Goal: Contribute content: Add original content to the website for others to see

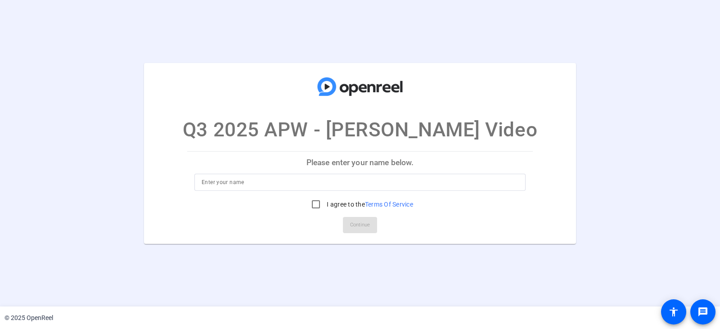
click at [338, 188] on div at bounding box center [360, 182] width 317 height 17
click at [338, 180] on input at bounding box center [360, 182] width 317 height 11
type input "Tanner"
click at [314, 208] on input "I agree to the Terms Of Service" at bounding box center [316, 204] width 18 height 18
checkbox input "true"
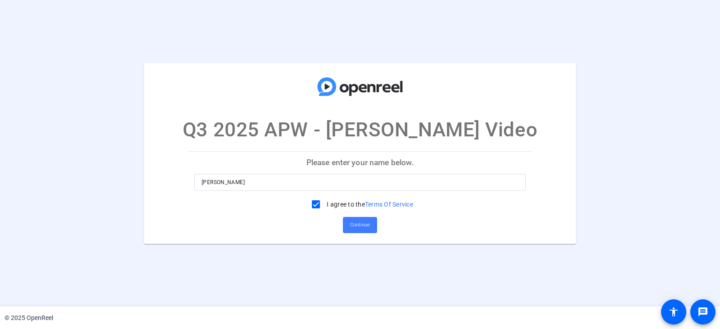
click at [356, 224] on span "Continue" at bounding box center [360, 225] width 20 height 14
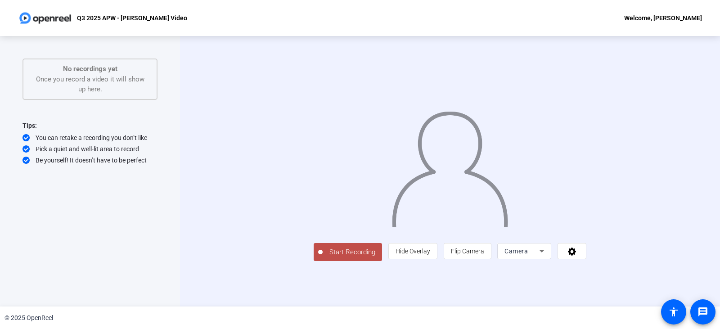
click at [323, 257] on span "Start Recording" at bounding box center [352, 252] width 59 height 10
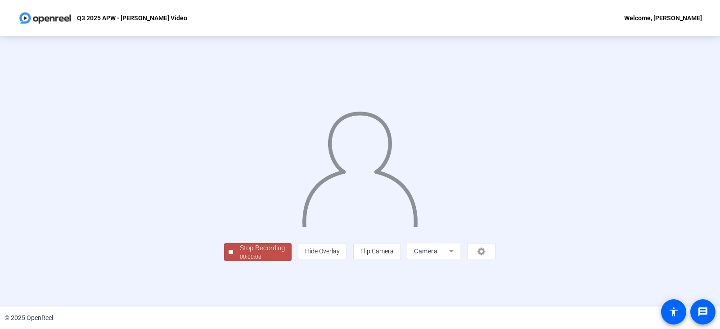
scroll to position [27, 0]
click at [240, 253] on div "Stop Recording" at bounding box center [262, 248] width 45 height 10
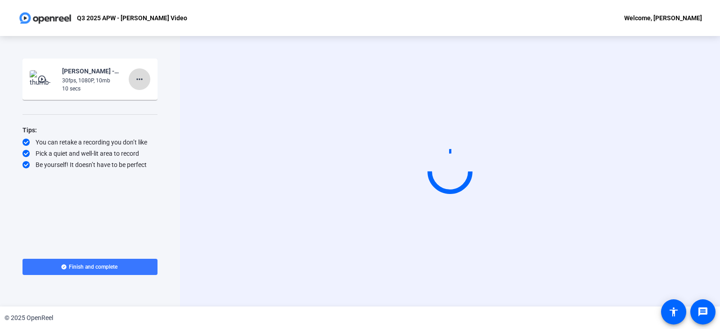
click at [137, 79] on mat-icon "more_horiz" at bounding box center [139, 79] width 11 height 11
click at [150, 99] on span "Delete clip" at bounding box center [154, 98] width 36 height 11
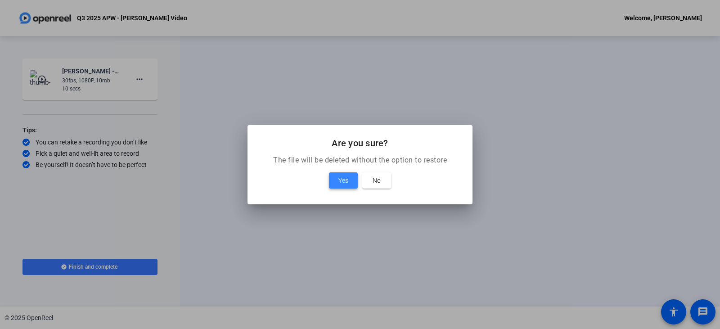
click at [347, 180] on span "Yes" at bounding box center [343, 180] width 10 height 11
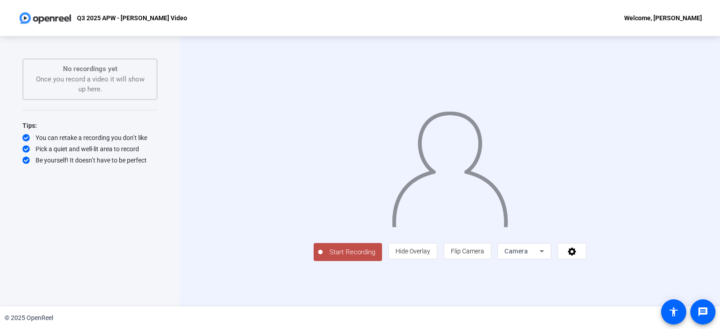
click at [323, 257] on span "Start Recording" at bounding box center [352, 252] width 59 height 10
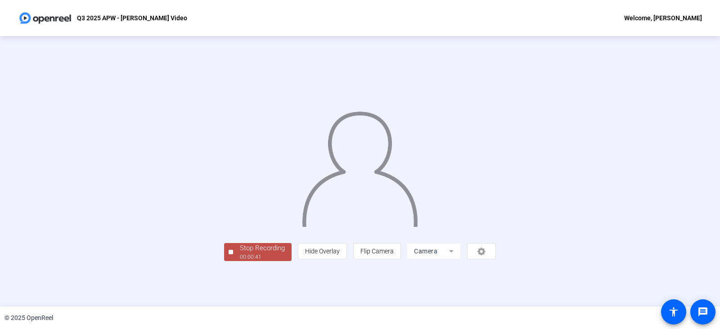
scroll to position [27, 0]
click at [240, 261] on div "00:00:42" at bounding box center [262, 257] width 45 height 8
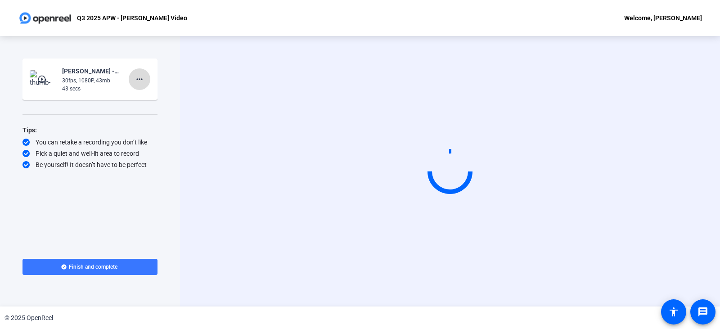
click at [137, 78] on mat-icon "more_horiz" at bounding box center [139, 79] width 11 height 11
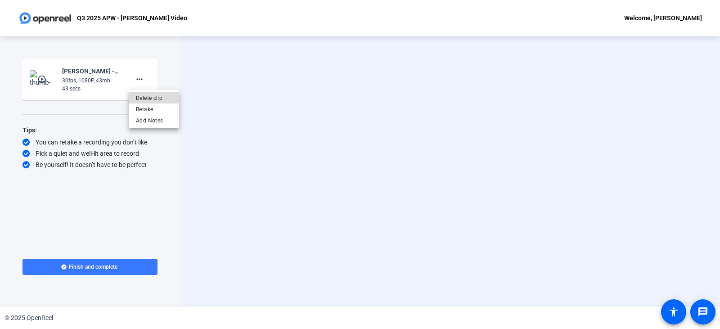
click at [156, 97] on span "Delete clip" at bounding box center [154, 98] width 36 height 11
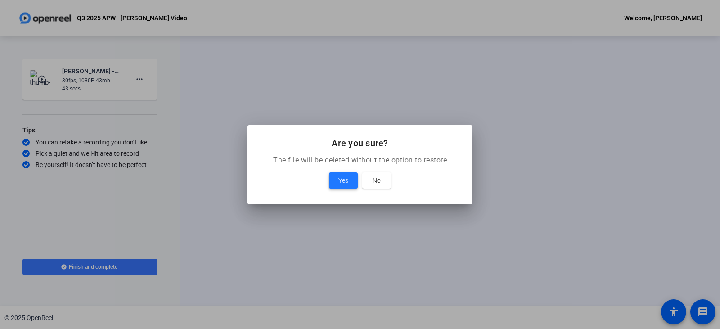
click at [338, 177] on span "Yes" at bounding box center [343, 180] width 10 height 11
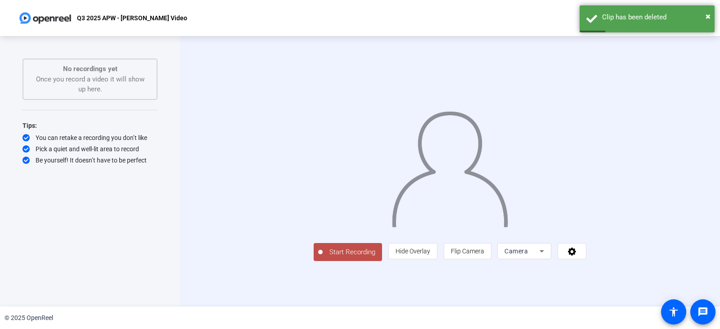
click at [323, 257] on span "Start Recording" at bounding box center [352, 252] width 59 height 10
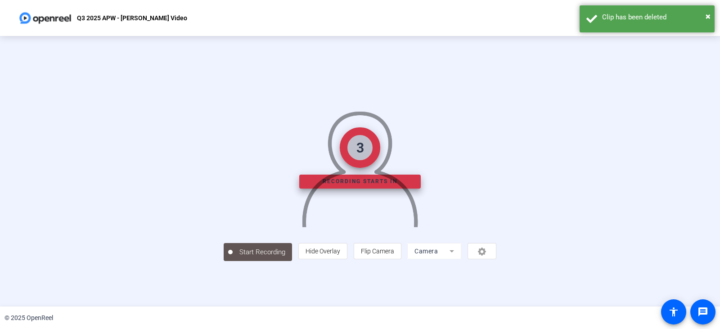
scroll to position [27, 0]
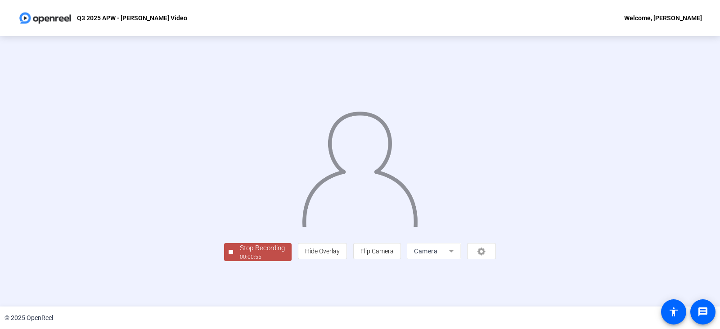
click at [240, 261] on div "00:00:55" at bounding box center [262, 257] width 45 height 8
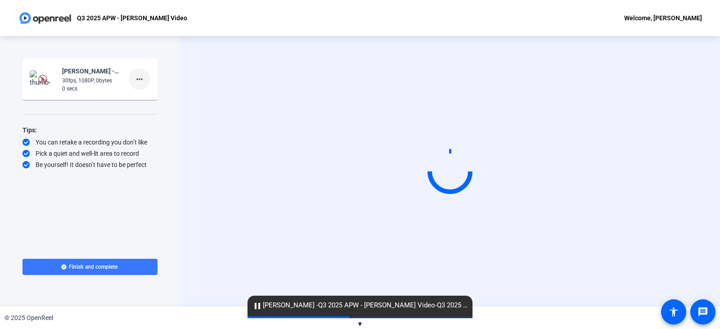
click at [144, 77] on mat-icon "more_horiz" at bounding box center [139, 79] width 11 height 11
click at [159, 99] on span "Delete clip" at bounding box center [154, 98] width 36 height 11
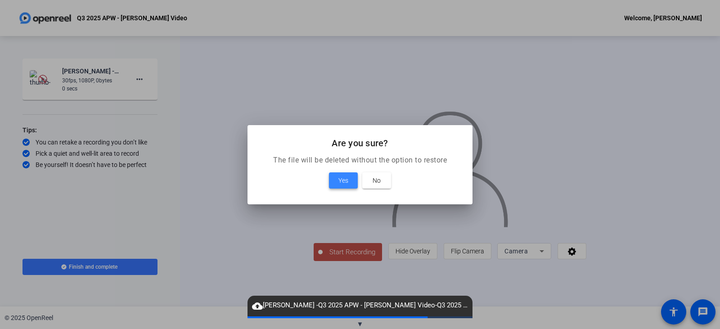
click at [344, 180] on span "Yes" at bounding box center [343, 180] width 10 height 11
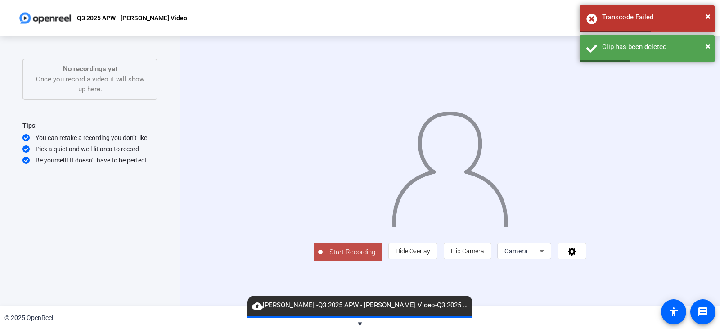
click at [323, 257] on span "Start Recording" at bounding box center [352, 252] width 59 height 10
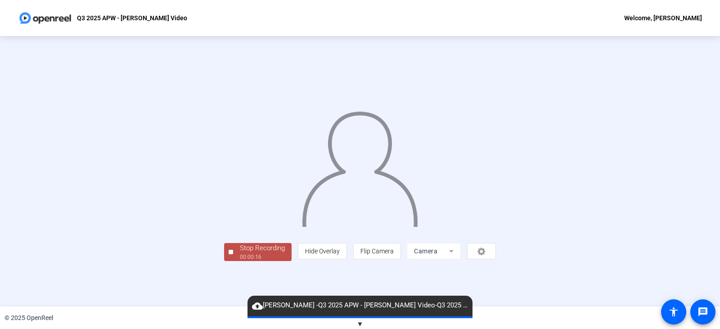
scroll to position [27, 0]
click at [240, 261] on div "00:00:17" at bounding box center [262, 257] width 45 height 8
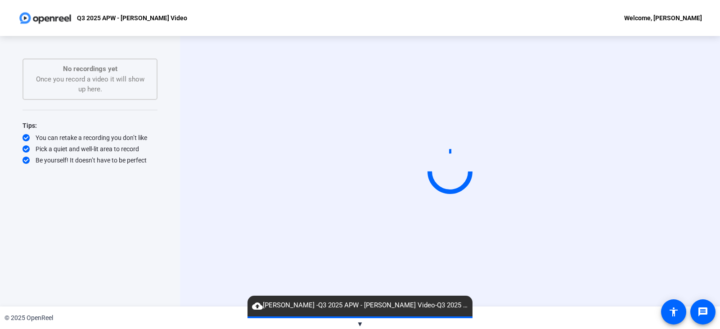
scroll to position [0, 0]
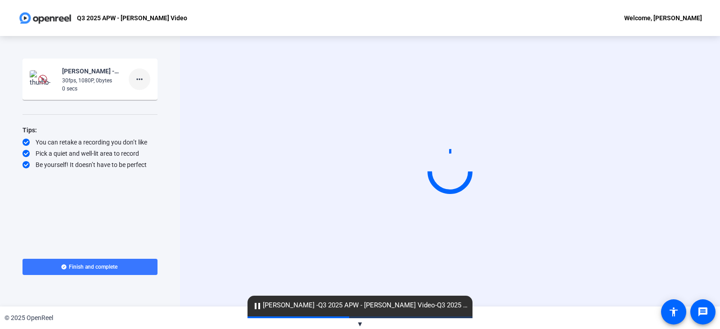
click at [141, 81] on mat-icon "more_horiz" at bounding box center [139, 79] width 11 height 11
click at [160, 99] on span "Delete clip" at bounding box center [154, 98] width 36 height 11
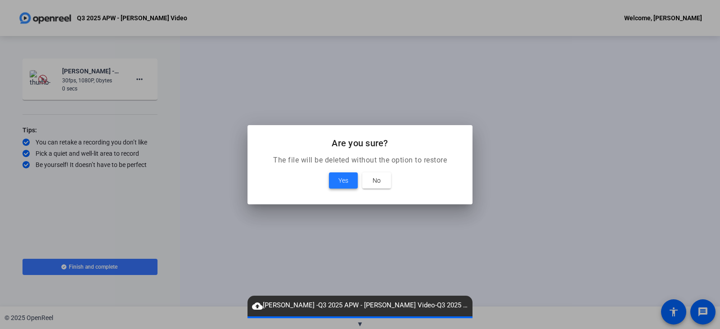
click at [339, 175] on span "Yes" at bounding box center [343, 180] width 10 height 11
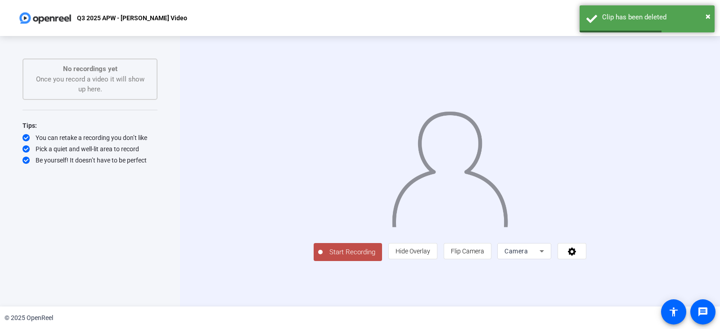
click at [323, 257] on span "Start Recording" at bounding box center [352, 252] width 59 height 10
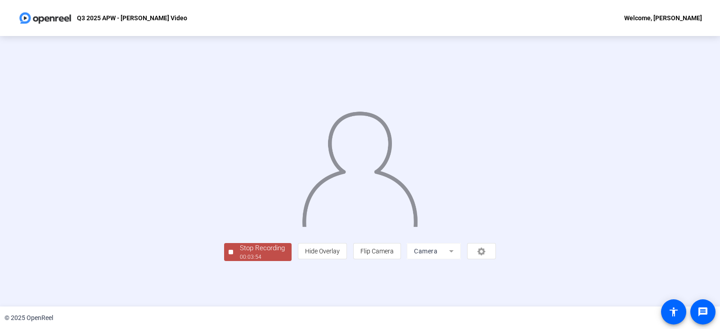
scroll to position [27, 0]
click at [240, 261] on div "00:03:58" at bounding box center [262, 257] width 45 height 8
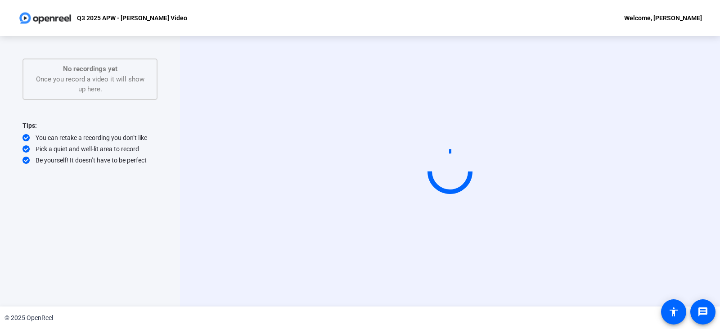
click at [27, 220] on div "Start Recording No recordings yet Once you record a video it will show up here.…" at bounding box center [90, 162] width 135 height 207
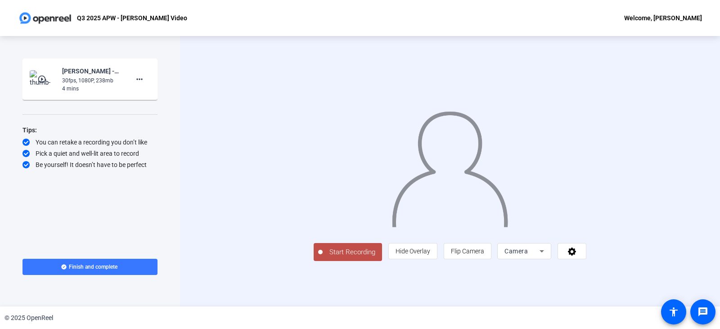
scroll to position [14, 0]
click at [314, 261] on button "Start Recording" at bounding box center [348, 252] width 68 height 18
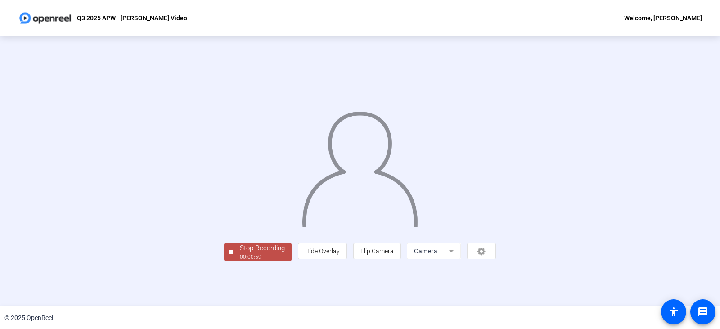
scroll to position [27, 0]
click at [240, 261] on div "00:01:00" at bounding box center [262, 257] width 45 height 8
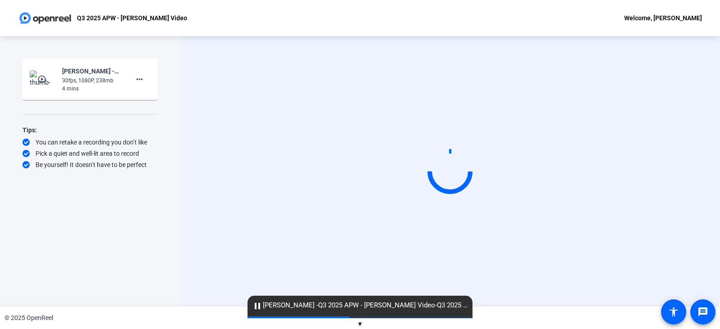
click at [465, 310] on span "pause [PERSON_NAME] -Q3 2025 APW - [PERSON_NAME] Video-Q3 2025 APW - [PERSON_NA…" at bounding box center [360, 305] width 225 height 11
click at [464, 305] on span "cloud_upload Tanner -Q3 2025 APW - Tanner Elton Video-Q3 2025 APW - Tanner Elto…" at bounding box center [360, 305] width 225 height 11
click at [360, 324] on span "▼" at bounding box center [360, 324] width 7 height 8
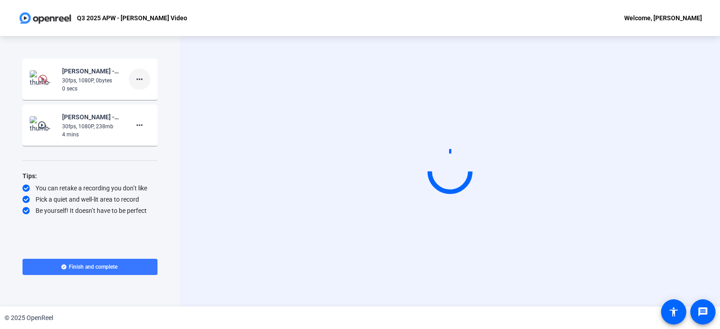
click at [142, 78] on mat-icon "more_horiz" at bounding box center [139, 79] width 11 height 11
click at [154, 98] on span "Delete clip" at bounding box center [154, 98] width 36 height 11
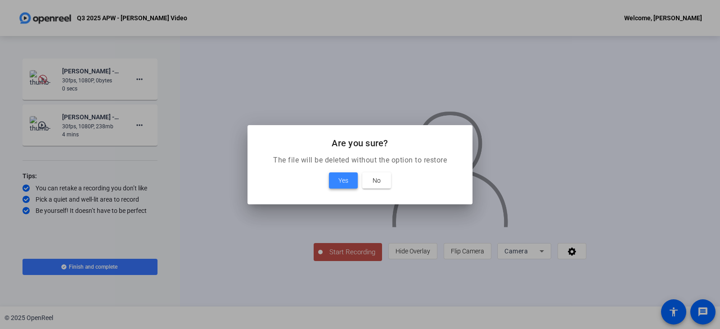
click at [352, 181] on span at bounding box center [343, 181] width 29 height 22
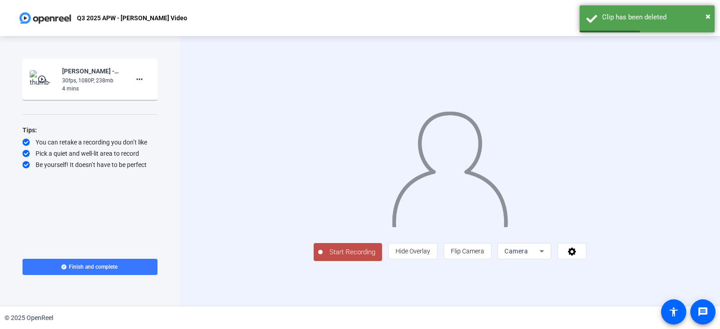
click at [323, 257] on span "Start Recording" at bounding box center [352, 252] width 59 height 10
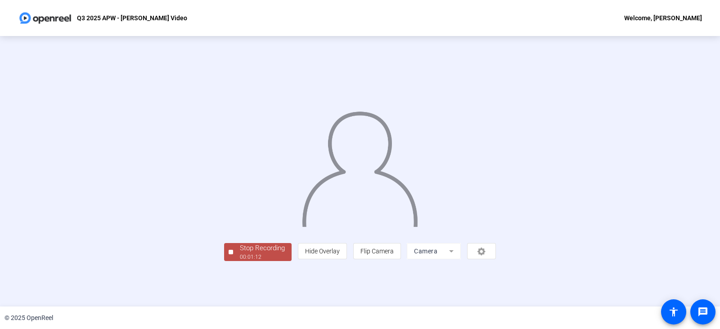
scroll to position [27, 0]
click at [240, 253] on div "Stop Recording" at bounding box center [262, 248] width 45 height 10
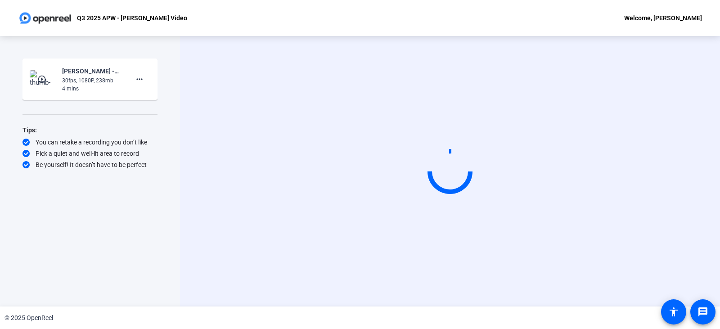
scroll to position [0, 0]
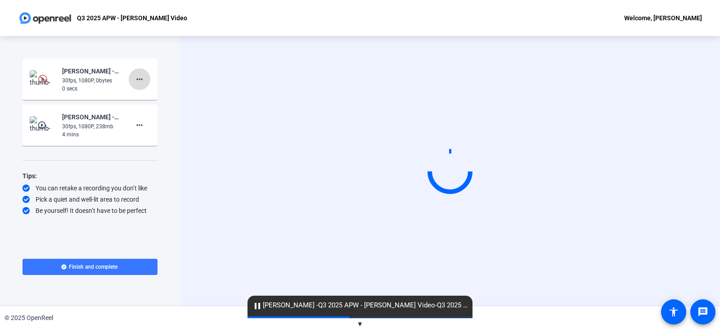
click at [143, 82] on mat-icon "more_horiz" at bounding box center [139, 79] width 11 height 11
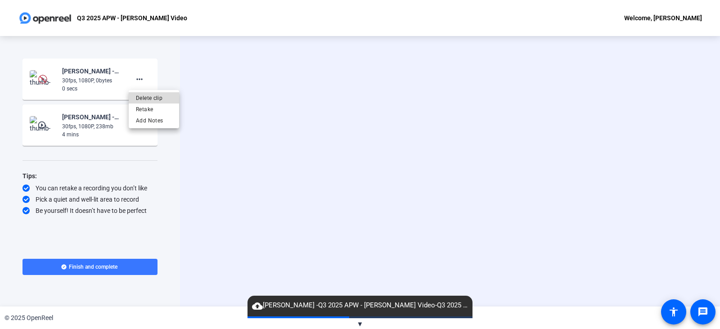
click at [155, 99] on span "Delete clip" at bounding box center [154, 98] width 36 height 11
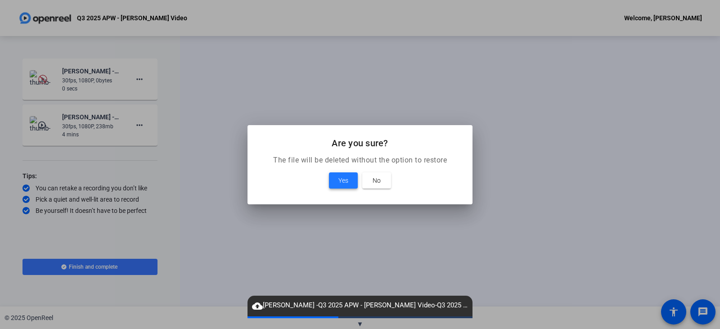
click at [337, 179] on span at bounding box center [343, 181] width 29 height 22
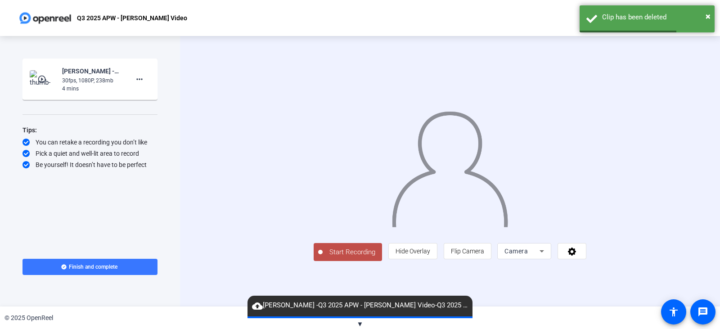
click at [323, 257] on span "Start Recording" at bounding box center [352, 252] width 59 height 10
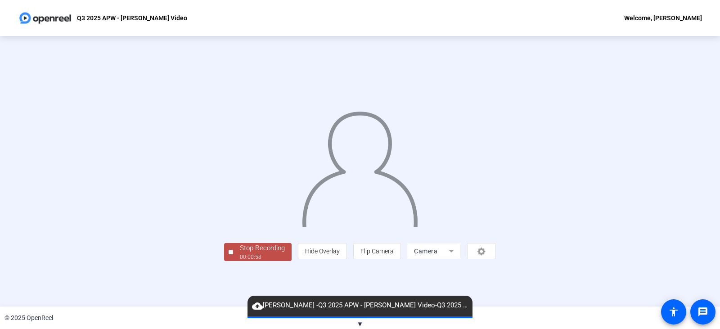
scroll to position [27, 0]
click at [240, 253] on div "Stop Recording" at bounding box center [262, 248] width 45 height 10
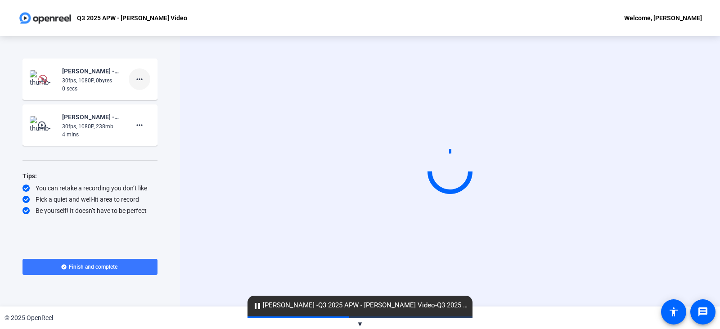
click at [144, 79] on mat-icon "more_horiz" at bounding box center [139, 79] width 11 height 11
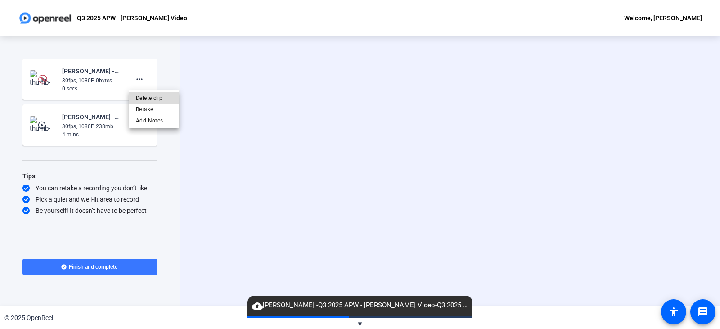
click at [152, 98] on span "Delete clip" at bounding box center [154, 98] width 36 height 11
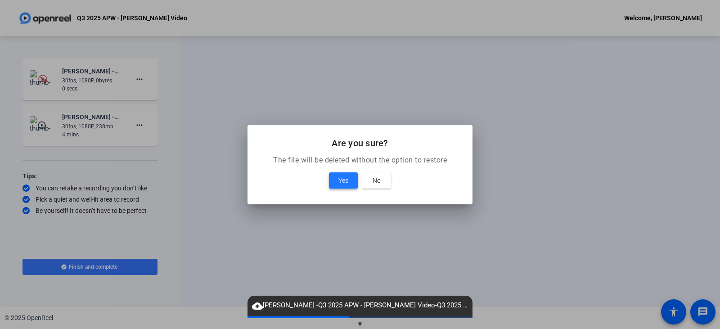
click at [348, 182] on span "Yes" at bounding box center [343, 180] width 10 height 11
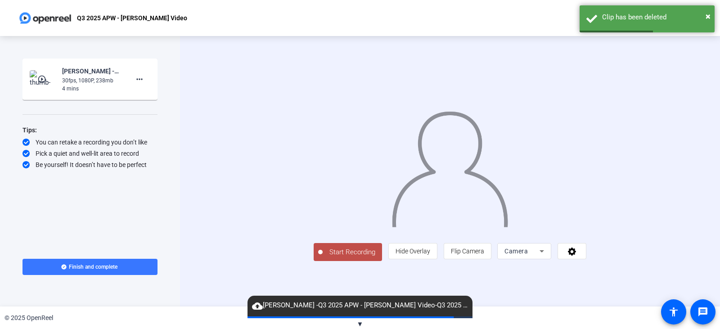
click at [323, 257] on span "Start Recording" at bounding box center [352, 252] width 59 height 10
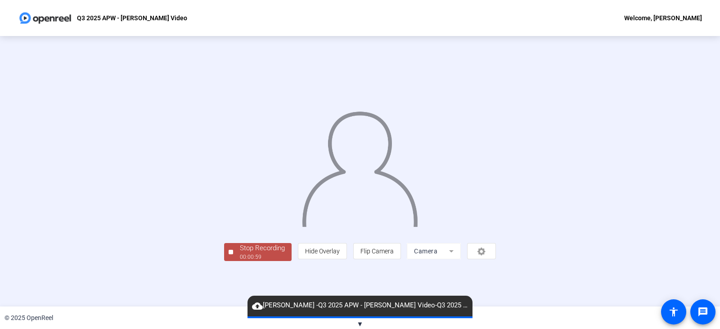
scroll to position [27, 0]
click at [240, 253] on div "Stop Recording" at bounding box center [262, 248] width 45 height 10
